Goal: Information Seeking & Learning: Find specific fact

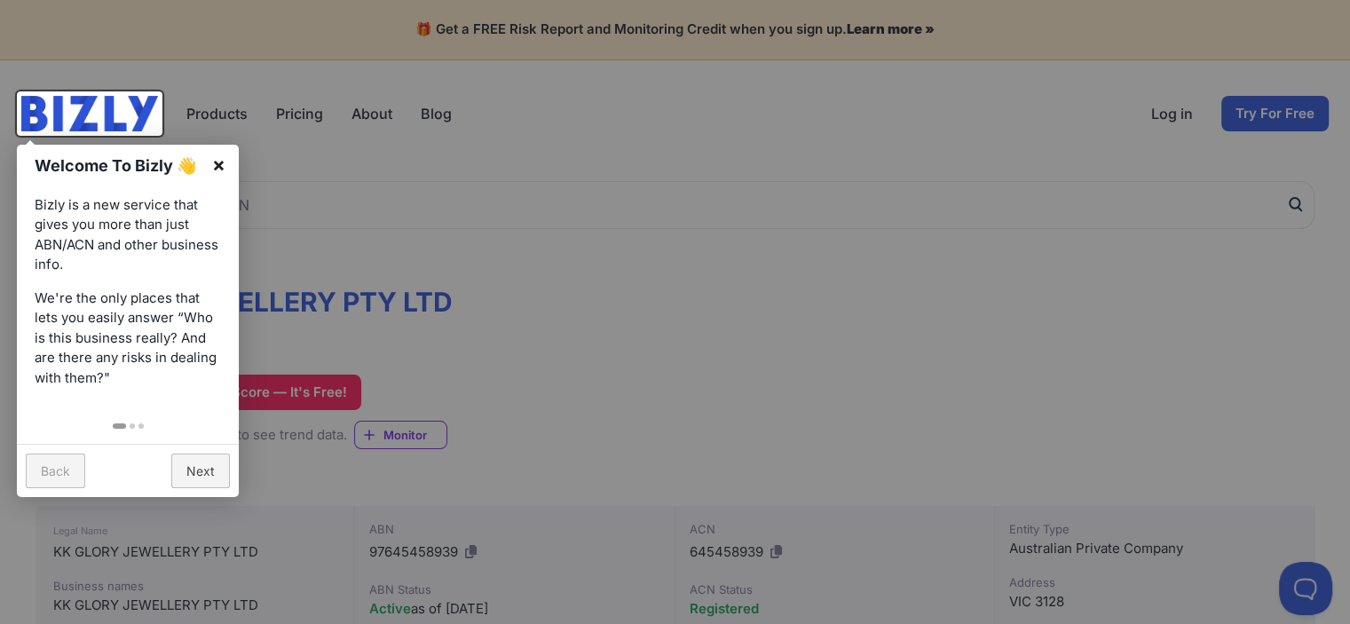
click at [209, 169] on link "×" at bounding box center [219, 165] width 40 height 40
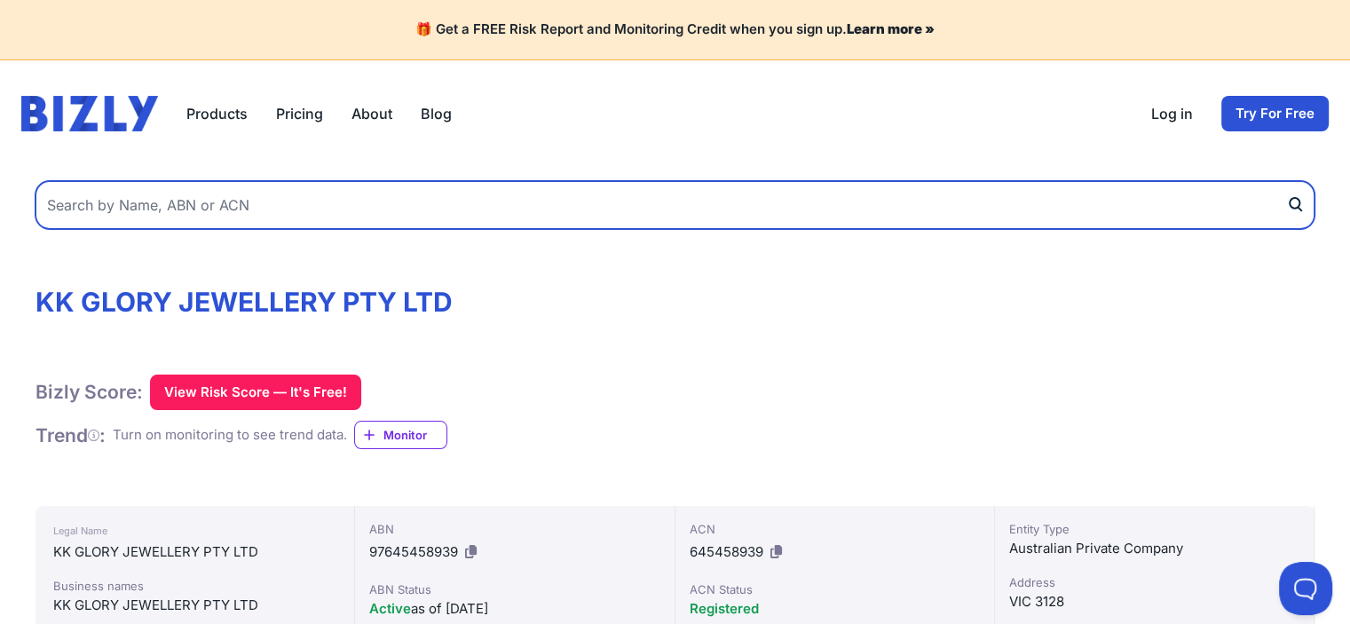
click at [231, 210] on input "text" at bounding box center [674, 205] width 1279 height 48
paste input "K K GLORY JEWELLERY PTY LTD"
type input "K K GLORY JEWELLERY PTY LTD"
click at [1286, 181] on button "submit" at bounding box center [1300, 205] width 28 height 48
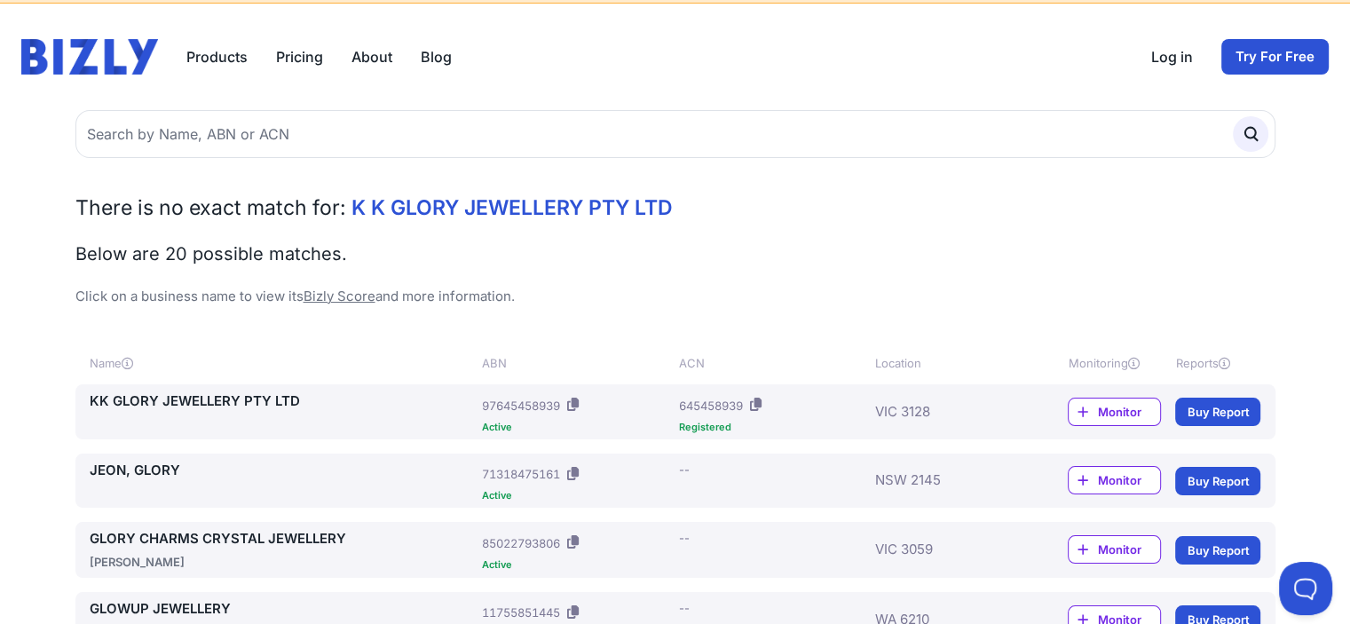
scroll to position [89, 0]
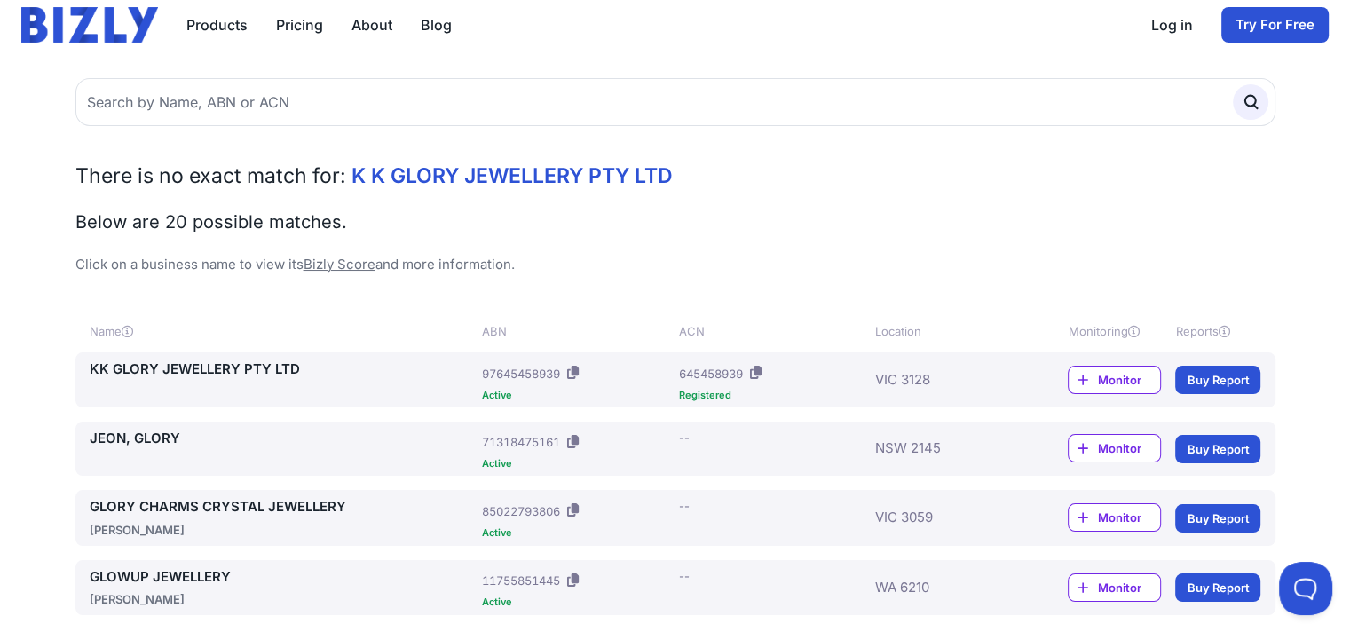
click at [111, 366] on link "KK GLORY JEWELLERY PTY LTD" at bounding box center [283, 369] width 386 height 20
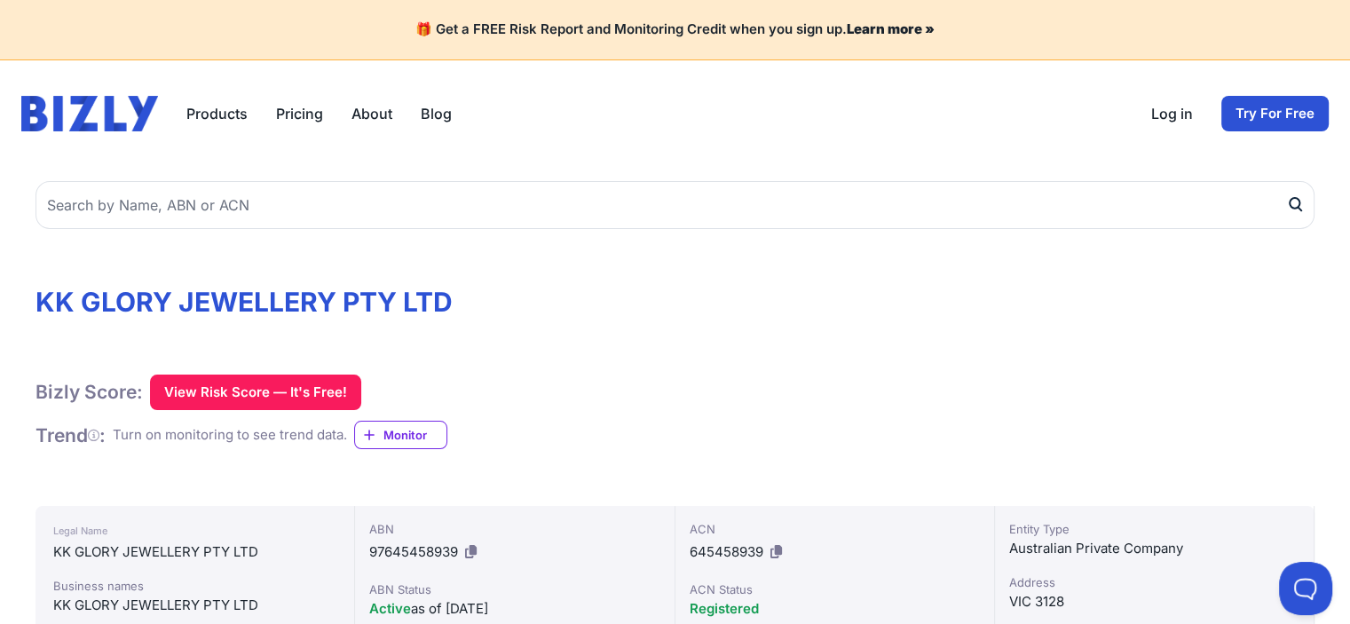
scroll to position [89, 0]
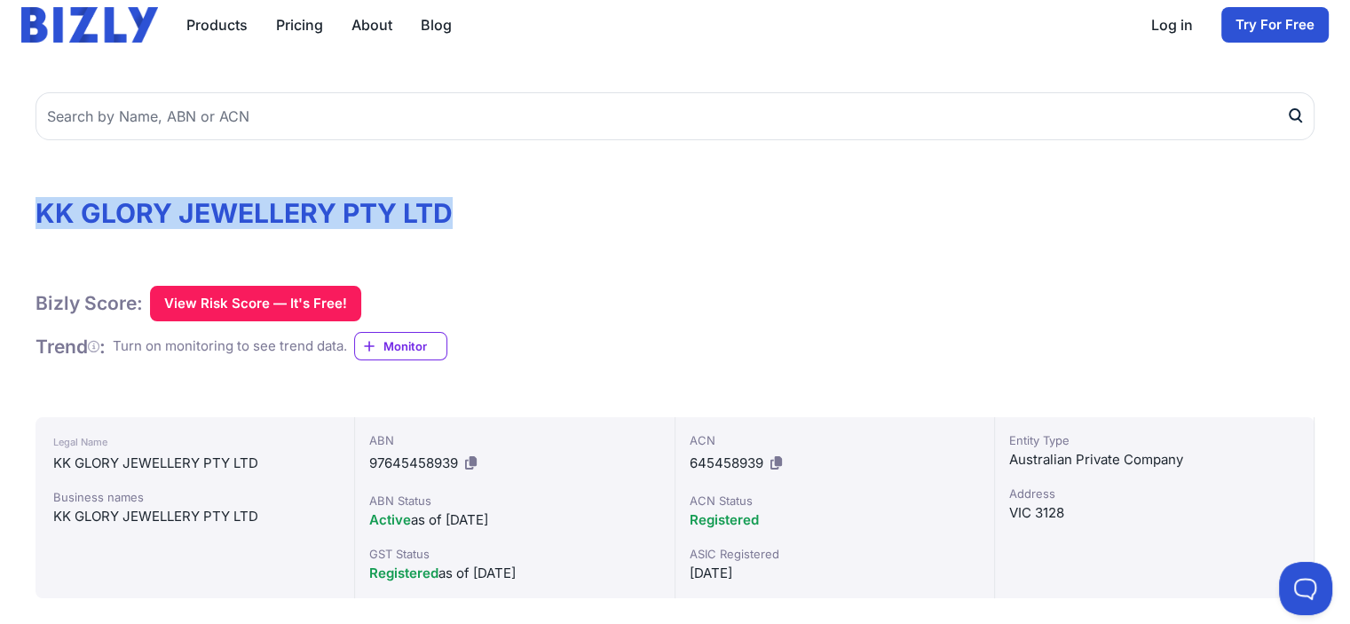
drag, startPoint x: 449, startPoint y: 212, endPoint x: 44, endPoint y: 205, distance: 404.7
copy h1 "KK GLORY JEWELLERY PTY LTD"
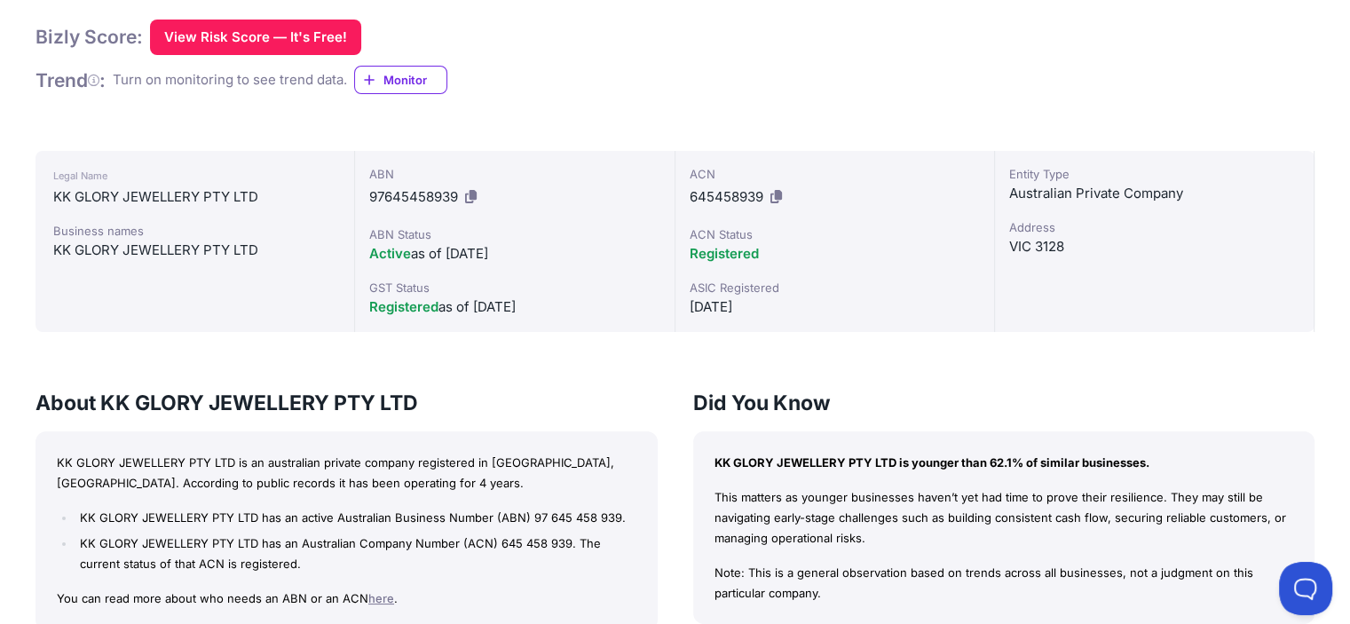
scroll to position [0, 0]
